Goal: Find specific page/section: Find specific page/section

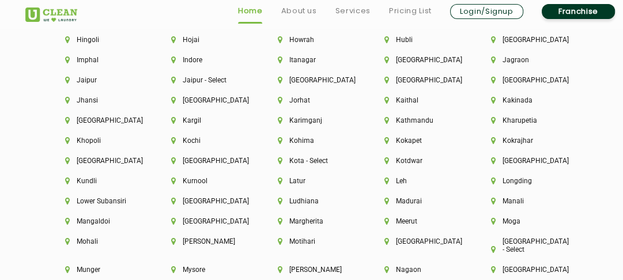
scroll to position [2823, 0]
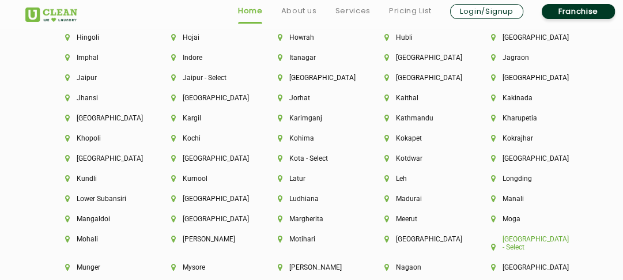
click at [504, 244] on li "[GEOGRAPHIC_DATA] - Select" at bounding box center [524, 243] width 67 height 16
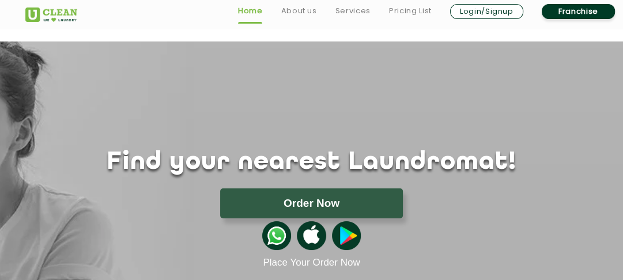
scroll to position [2125, 0]
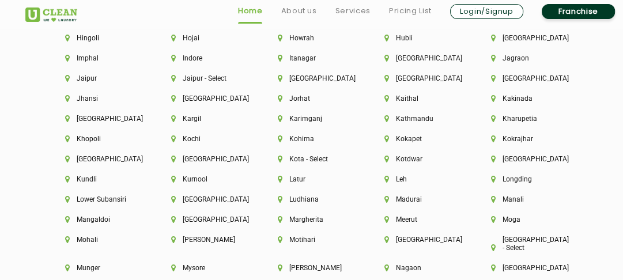
scroll to position [2823, 0]
click at [411, 243] on li "[GEOGRAPHIC_DATA]" at bounding box center [417, 239] width 67 height 8
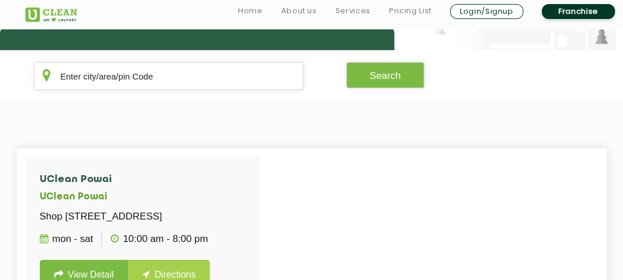
scroll to position [227, 0]
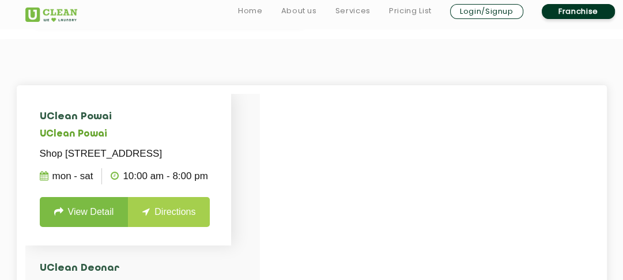
click at [196, 220] on li "UClean Powai UClean Powai Shop No.252, 2nd Floor, Powai Plaza, Opposite IIT Pow…" at bounding box center [128, 170] width 206 height 152
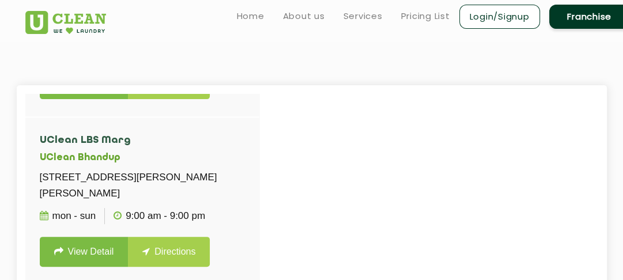
scroll to position [0, 0]
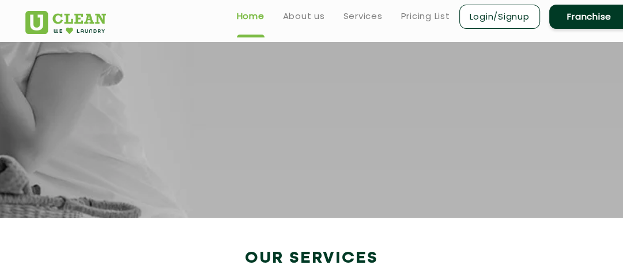
scroll to position [2125, 0]
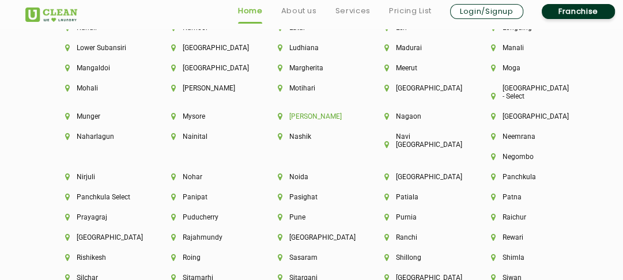
scroll to position [2977, 0]
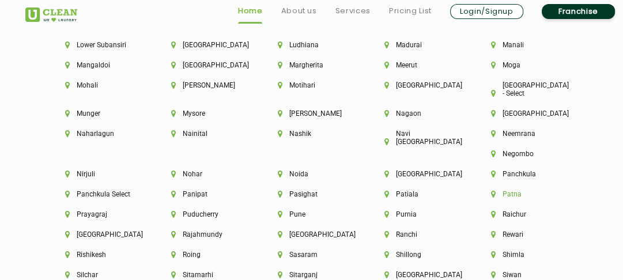
click at [491, 194] on li "Patna" at bounding box center [524, 194] width 67 height 8
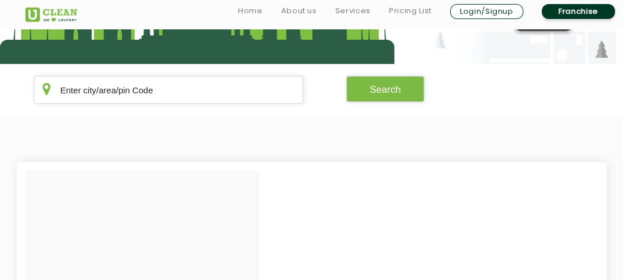
scroll to position [227, 0]
